Goal: Task Accomplishment & Management: Use online tool/utility

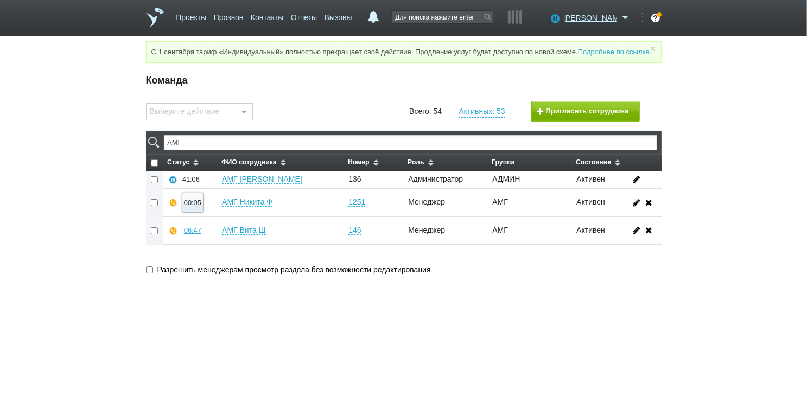
click at [195, 207] on div "00:05" at bounding box center [192, 203] width 17 height 8
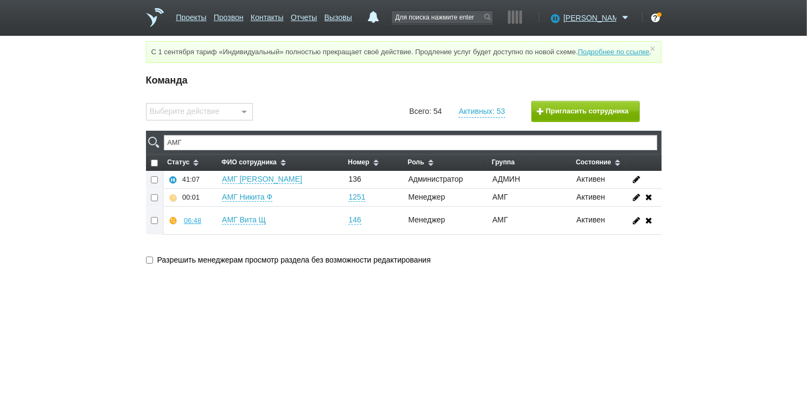
click at [222, 166] on span "ФИО сотрудника" at bounding box center [249, 163] width 55 height 8
checkbox input "false"
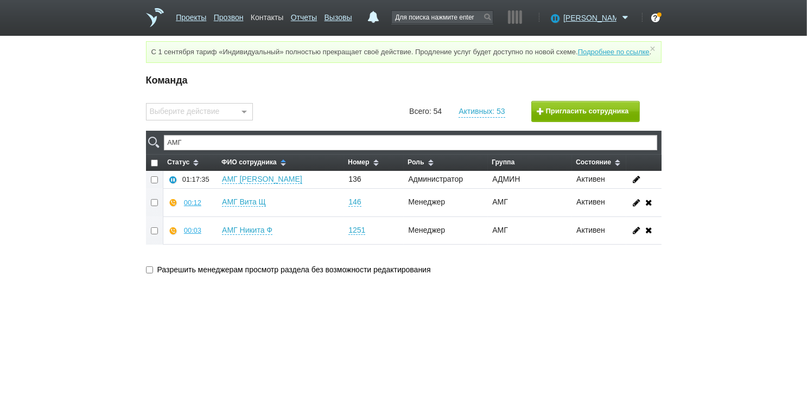
click at [283, 18] on link "Контакты" at bounding box center [267, 16] width 33 height 16
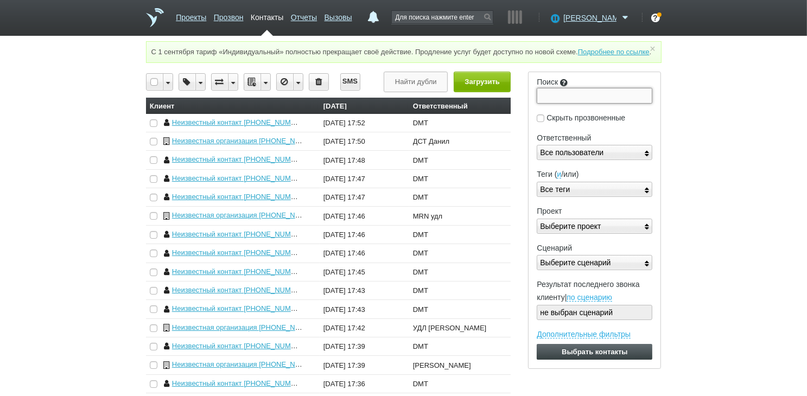
click at [565, 103] on input "Поиск" at bounding box center [595, 95] width 116 height 15
paste input "9523201265"
type input "9523201265"
click at [537, 344] on input "Выбрать контакты" at bounding box center [595, 352] width 116 height 16
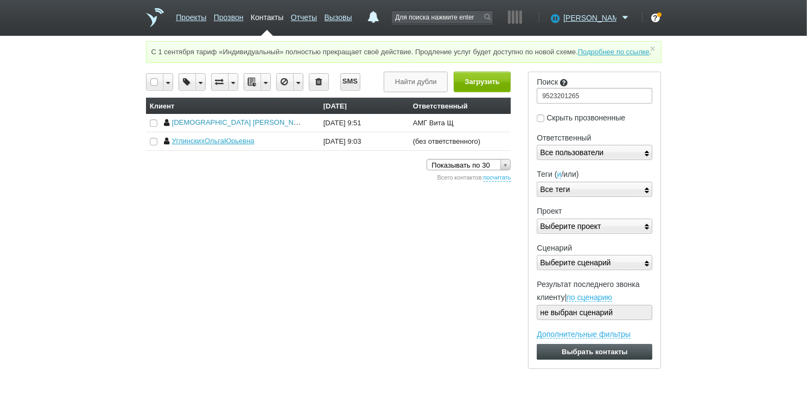
click at [244, 127] on link "[DEMOGRAPHIC_DATA] [PERSON_NAME]" at bounding box center [241, 122] width 139 height 8
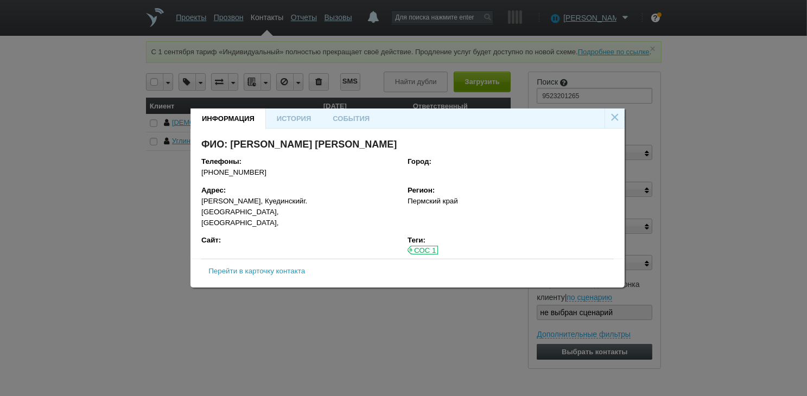
click at [276, 269] on link "Перейти в карточку контакта" at bounding box center [257, 271] width 97 height 8
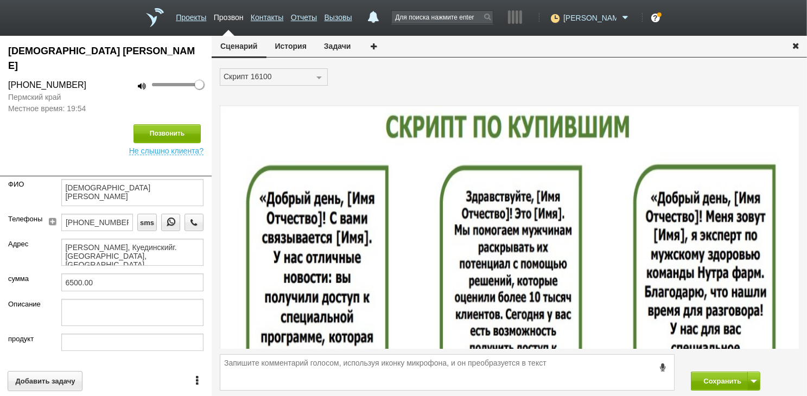
click at [598, 12] on span "[PERSON_NAME]" at bounding box center [590, 17] width 53 height 11
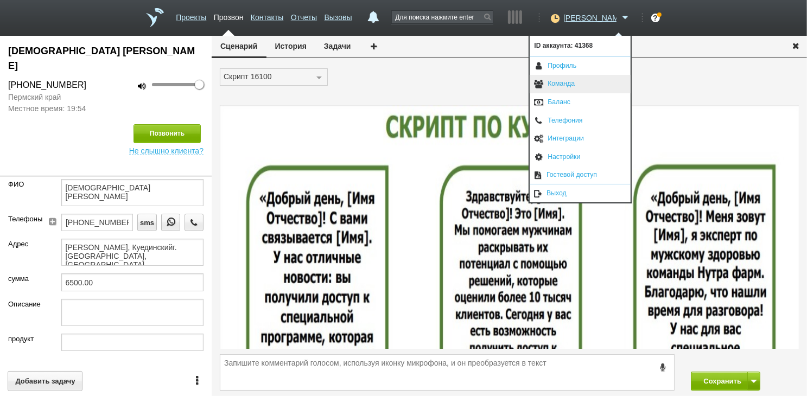
click at [596, 86] on link "Команда" at bounding box center [580, 84] width 101 height 18
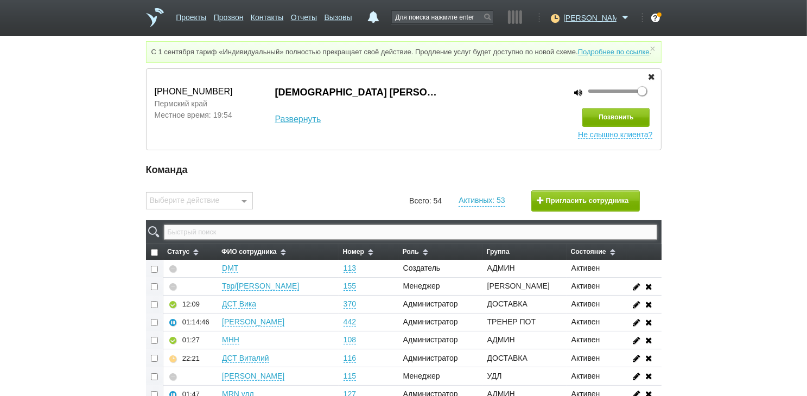
click at [331, 240] on input "text" at bounding box center [410, 232] width 493 height 15
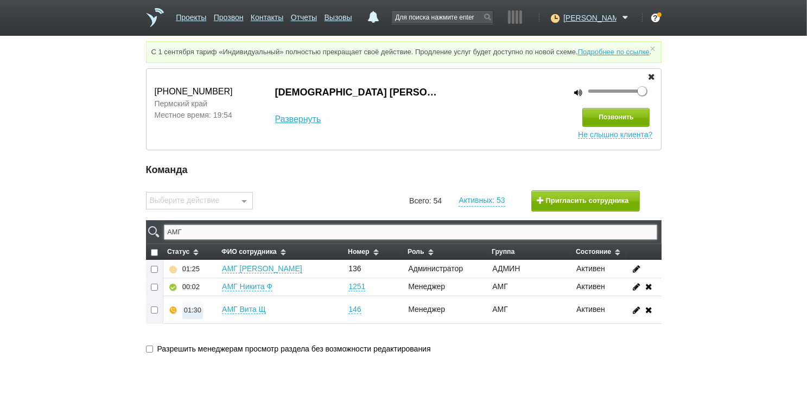
type input "АМГ"
click at [197, 314] on div "01:30" at bounding box center [192, 310] width 17 height 8
click at [240, 300] on button "Суфлировать" at bounding box center [225, 290] width 84 height 19
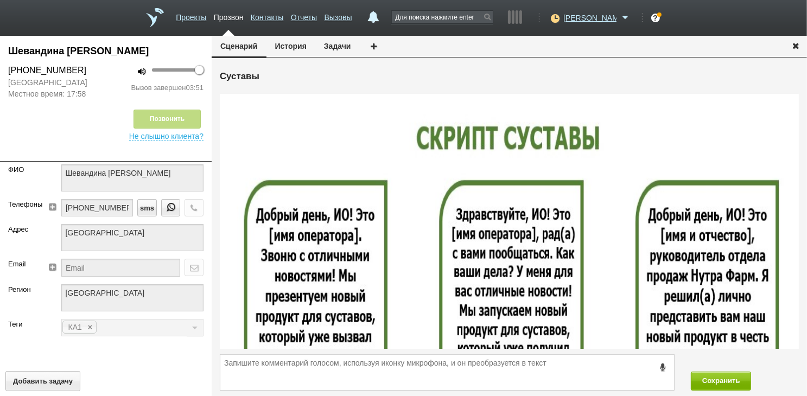
click at [795, 44] on icon "button" at bounding box center [796, 45] width 12 height 8
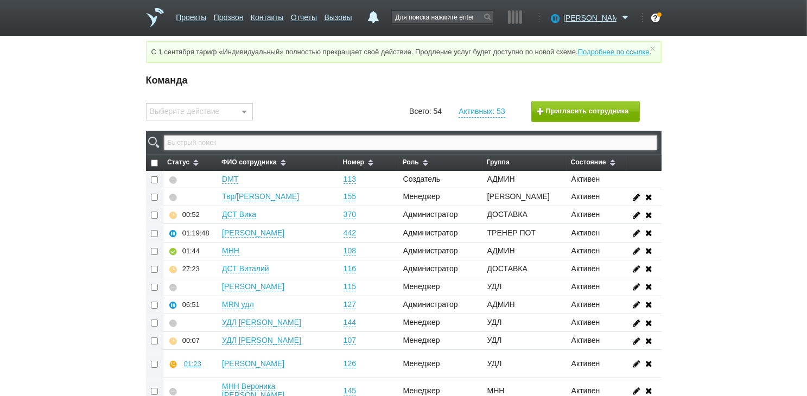
click at [526, 150] on input "text" at bounding box center [410, 142] width 493 height 15
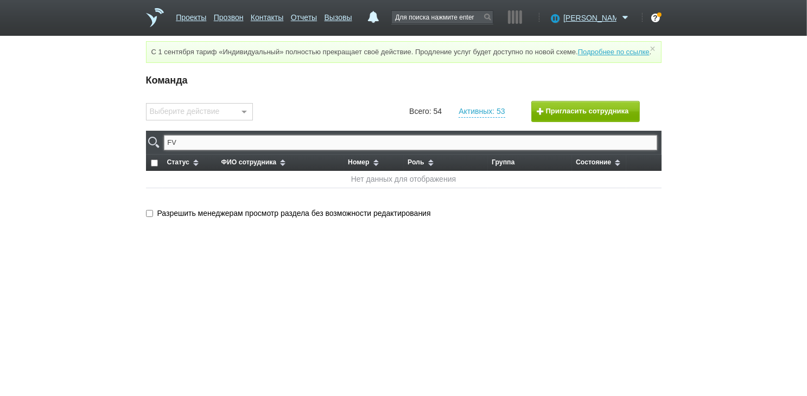
type input "F"
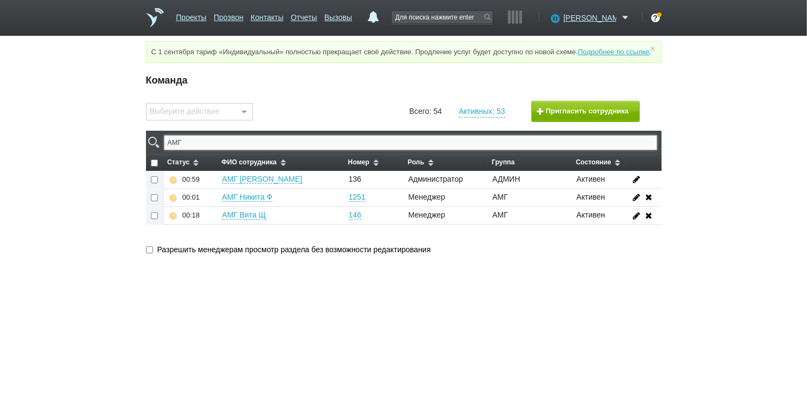
type input "АМГ"
click at [317, 14] on link "Отчеты" at bounding box center [304, 16] width 26 height 16
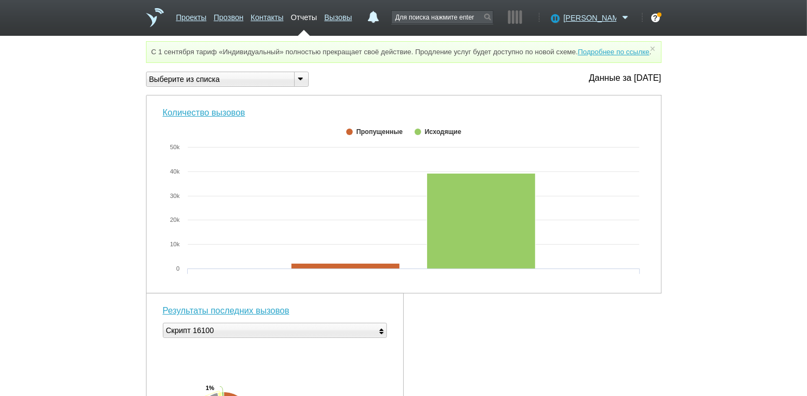
click at [247, 85] on div "Выберите из списка" at bounding box center [216, 79] width 139 height 11
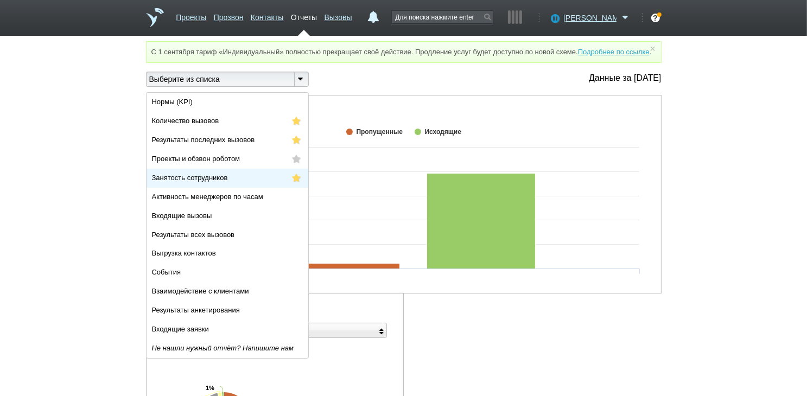
click at [245, 188] on li "Занятость сотрудников" at bounding box center [228, 178] width 162 height 19
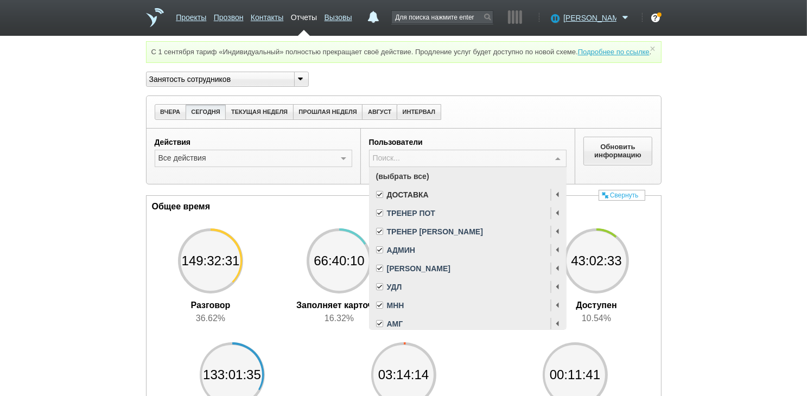
click at [409, 183] on span "(выбрать все)" at bounding box center [468, 176] width 197 height 18
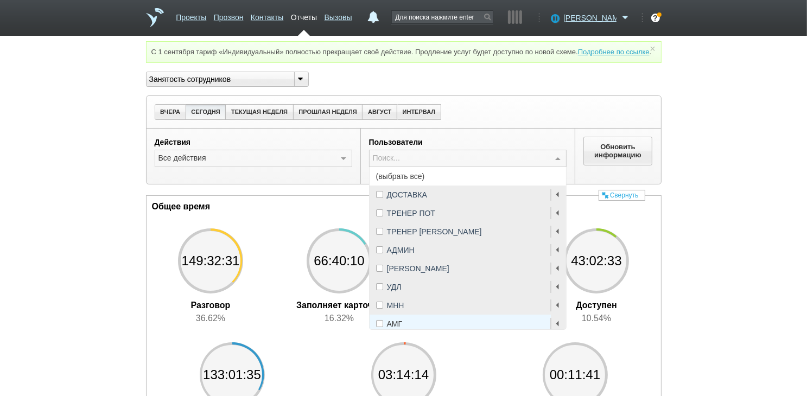
click at [389, 328] on span "АМГ" at bounding box center [395, 324] width 16 height 8
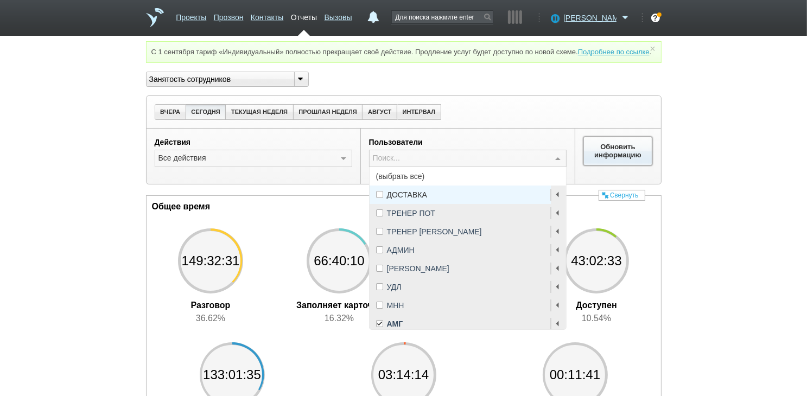
click at [613, 157] on button "Обновить информацию" at bounding box center [619, 151] width 70 height 28
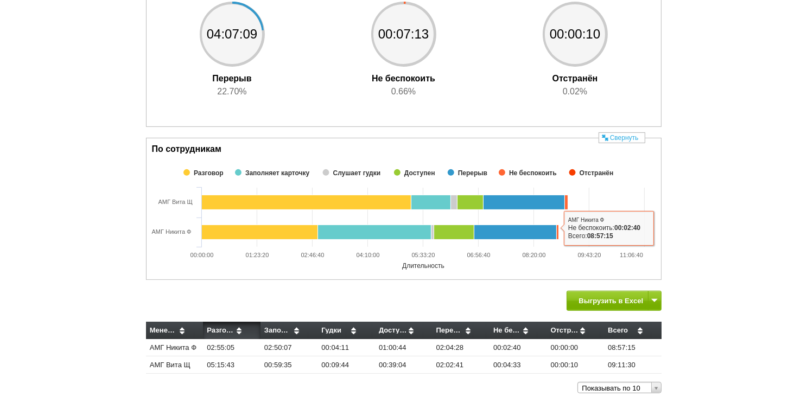
scroll to position [379, 0]
